Goal: Information Seeking & Learning: Learn about a topic

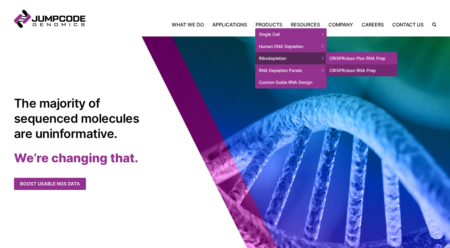
click at [351, 59] on link "CRISPRclean Plus RNA Prep" at bounding box center [361, 58] width 71 height 12
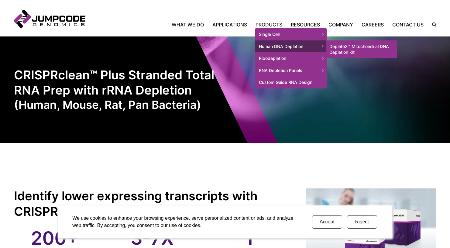
click at [344, 48] on link "DepleteX™ Mitochondrial DNA Depletion Kit" at bounding box center [361, 49] width 71 height 18
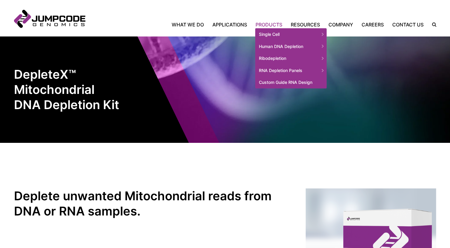
click at [267, 21] on link "Products" at bounding box center [268, 24] width 35 height 7
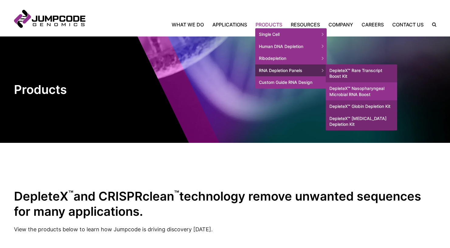
click at [348, 90] on link "DepleteX™ Nasopharyngeal Microbial RNA Boost" at bounding box center [361, 91] width 71 height 18
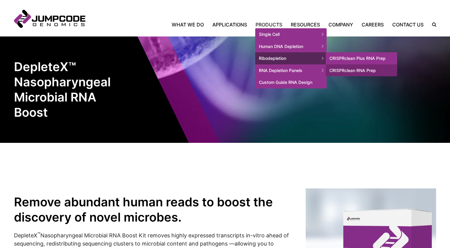
click at [349, 58] on link "CRISPRclean Plus RNA Prep" at bounding box center [361, 58] width 71 height 12
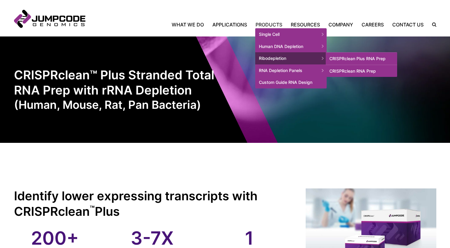
click at [350, 71] on link "CRISPRclean RNA Prep" at bounding box center [361, 71] width 71 height 12
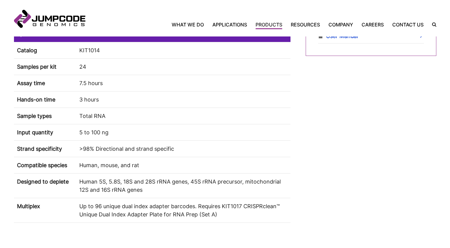
scroll to position [428, 0]
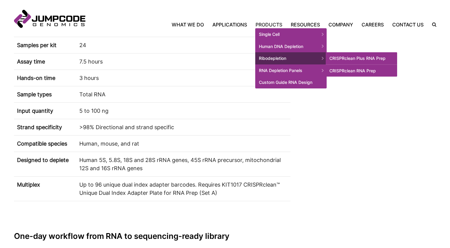
click at [353, 59] on link "CRISPRclean Plus RNA Prep" at bounding box center [361, 58] width 71 height 12
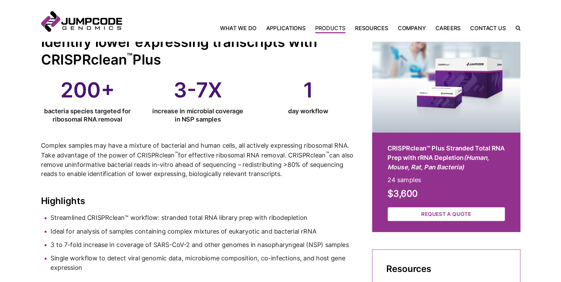
scroll to position [165, 0]
